Goal: Transaction & Acquisition: Purchase product/service

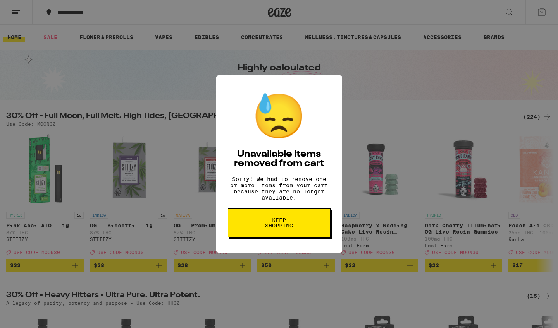
click at [295, 226] on span "Keep Shopping" at bounding box center [279, 223] width 40 height 11
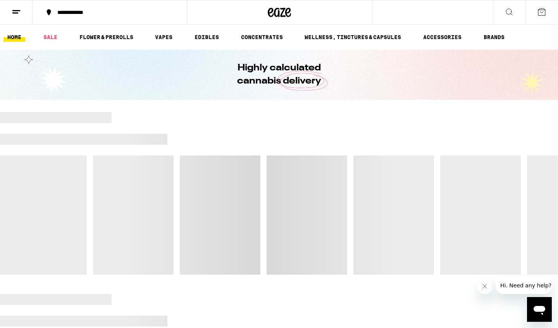
click at [13, 36] on link "HOME" at bounding box center [14, 37] width 22 height 9
click at [541, 12] on icon at bounding box center [541, 11] width 9 height 9
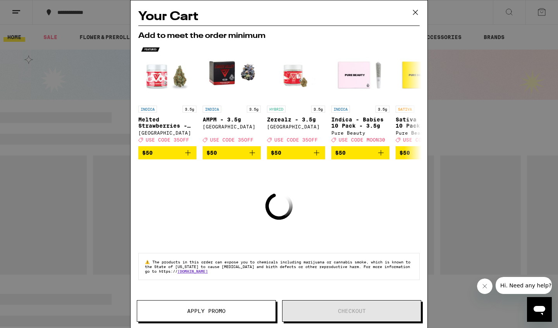
click at [415, 12] on icon at bounding box center [415, 12] width 5 height 5
